Goal: Task Accomplishment & Management: Complete application form

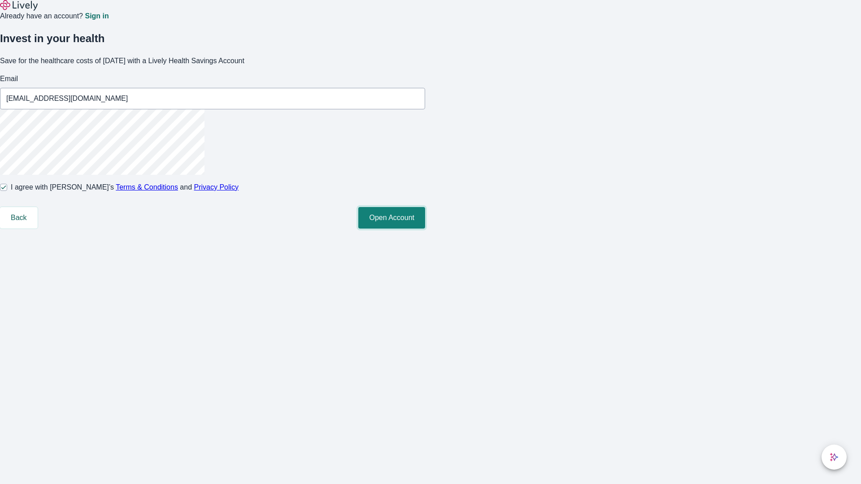
click at [425, 229] on button "Open Account" at bounding box center [391, 218] width 67 height 22
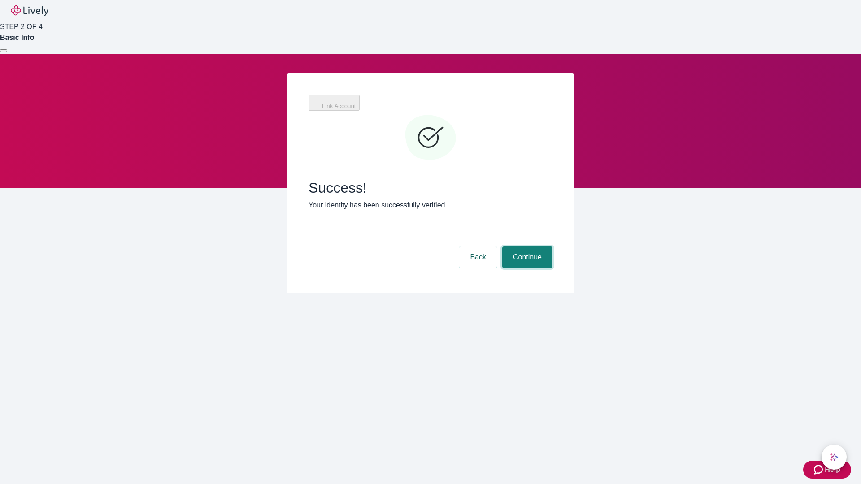
click at [526, 247] on button "Continue" at bounding box center [527, 258] width 50 height 22
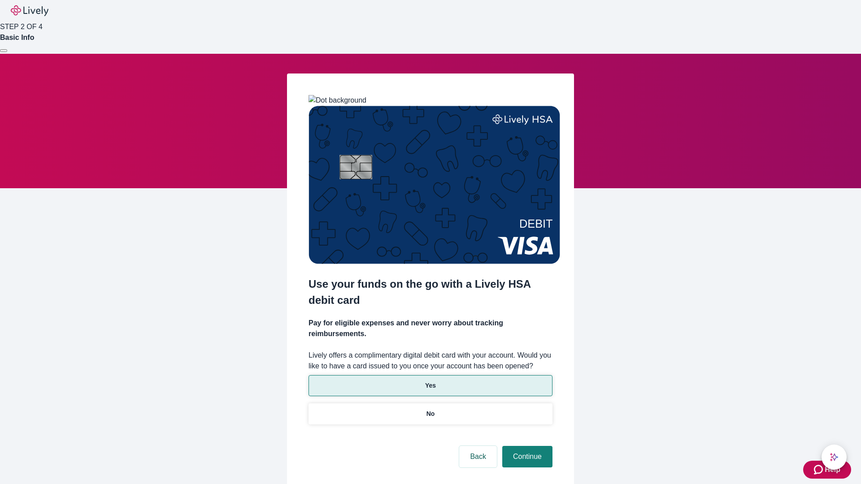
click at [430, 381] on p "Yes" at bounding box center [430, 385] width 11 height 9
click at [526, 446] on button "Continue" at bounding box center [527, 457] width 50 height 22
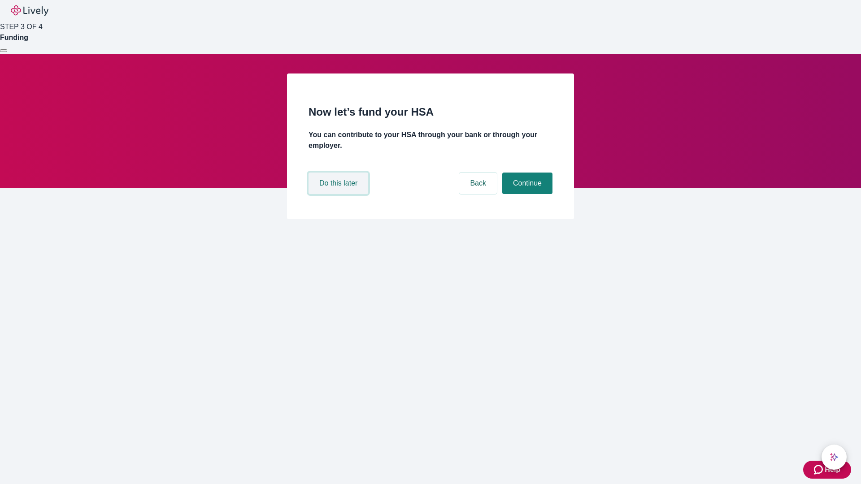
click at [339, 194] on button "Do this later" at bounding box center [338, 184] width 60 height 22
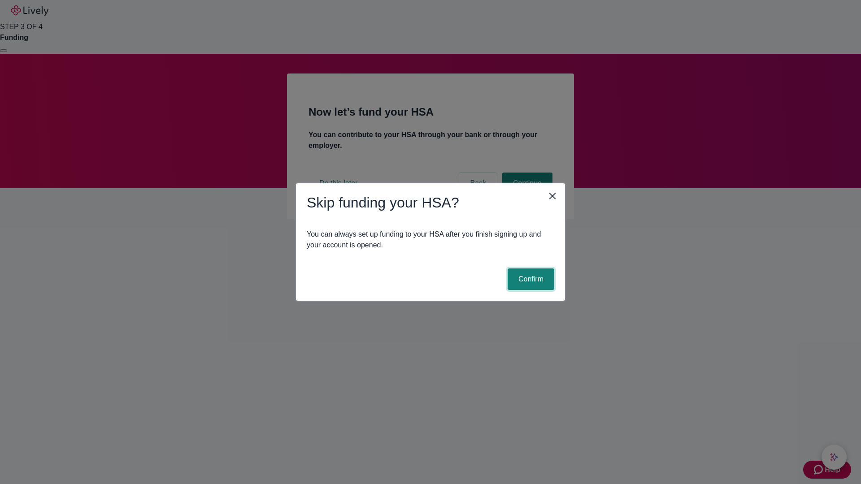
click at [529, 279] on button "Confirm" at bounding box center [531, 280] width 47 height 22
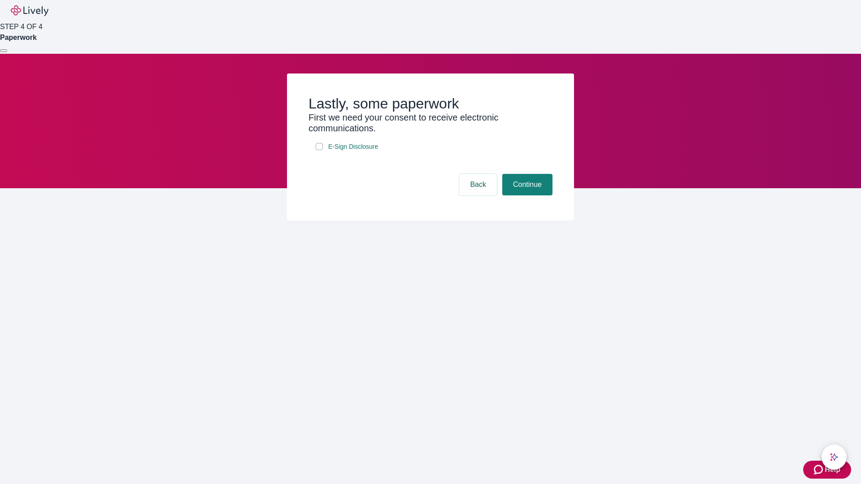
click at [319, 150] on input "E-Sign Disclosure" at bounding box center [319, 146] width 7 height 7
checkbox input "true"
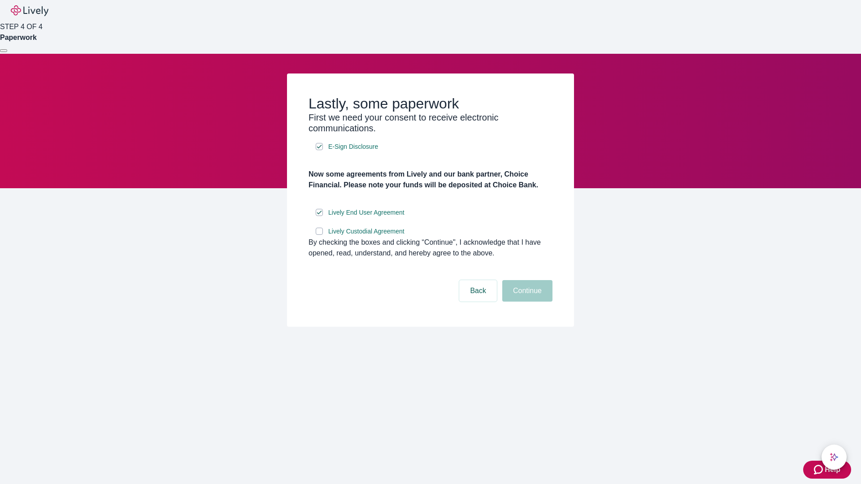
click at [319, 235] on input "Lively Custodial Agreement" at bounding box center [319, 231] width 7 height 7
checkbox input "true"
click at [526, 302] on button "Continue" at bounding box center [527, 291] width 50 height 22
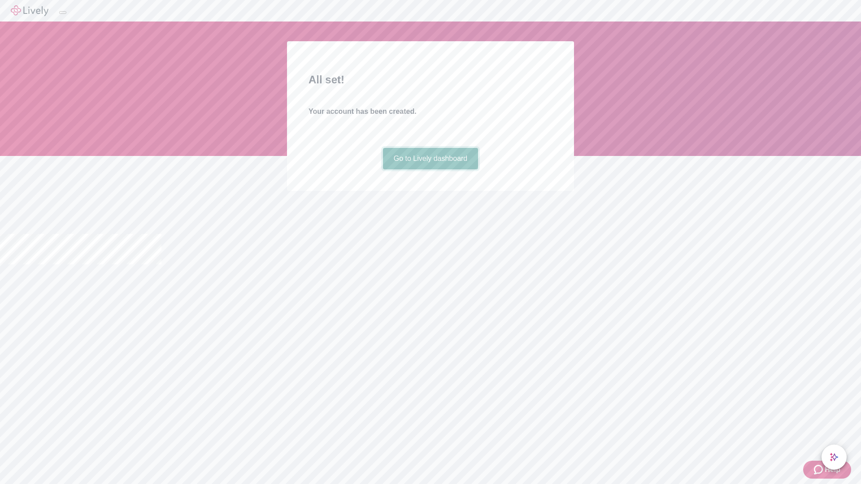
click at [430, 169] on link "Go to Lively dashboard" at bounding box center [430, 159] width 95 height 22
